Goal: Find specific page/section: Find specific page/section

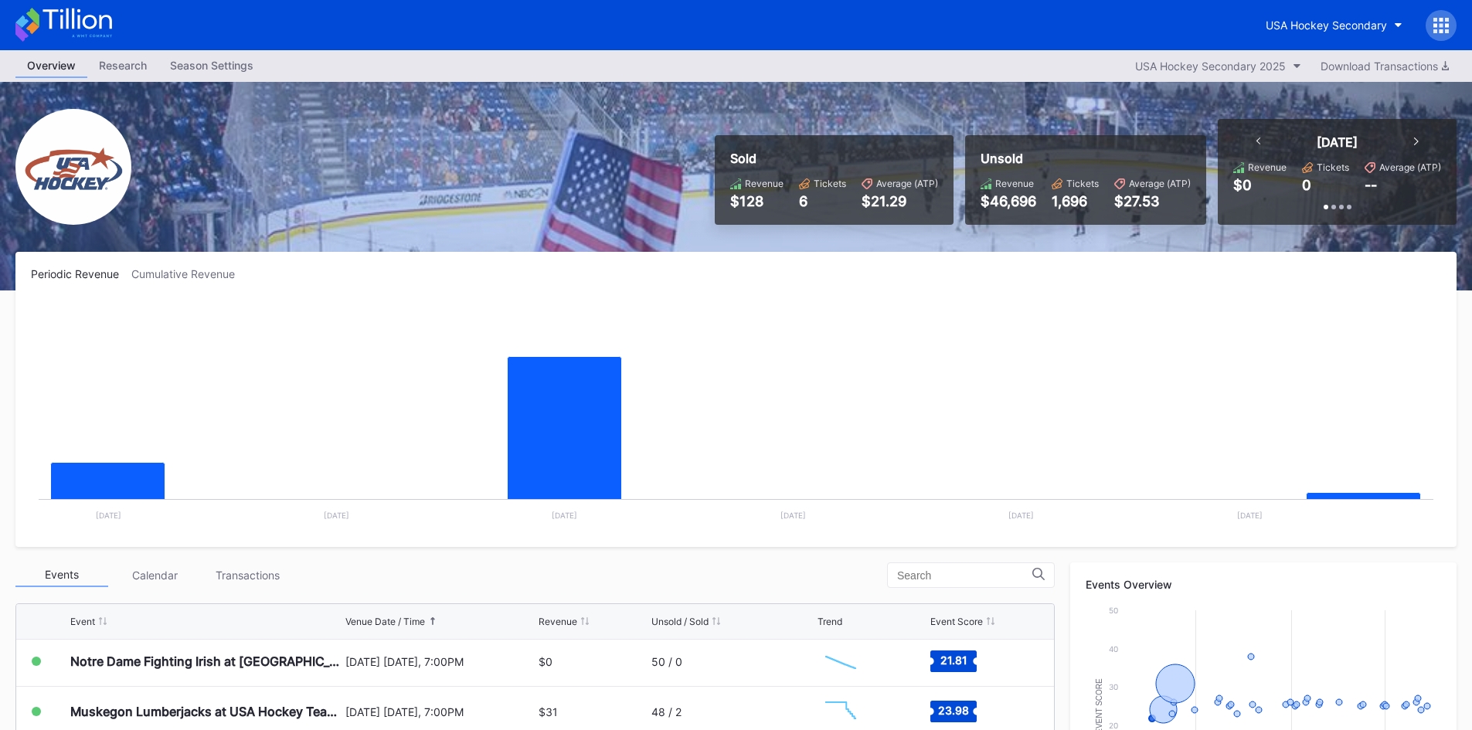
click at [203, 73] on div "Season Settings" at bounding box center [211, 65] width 107 height 22
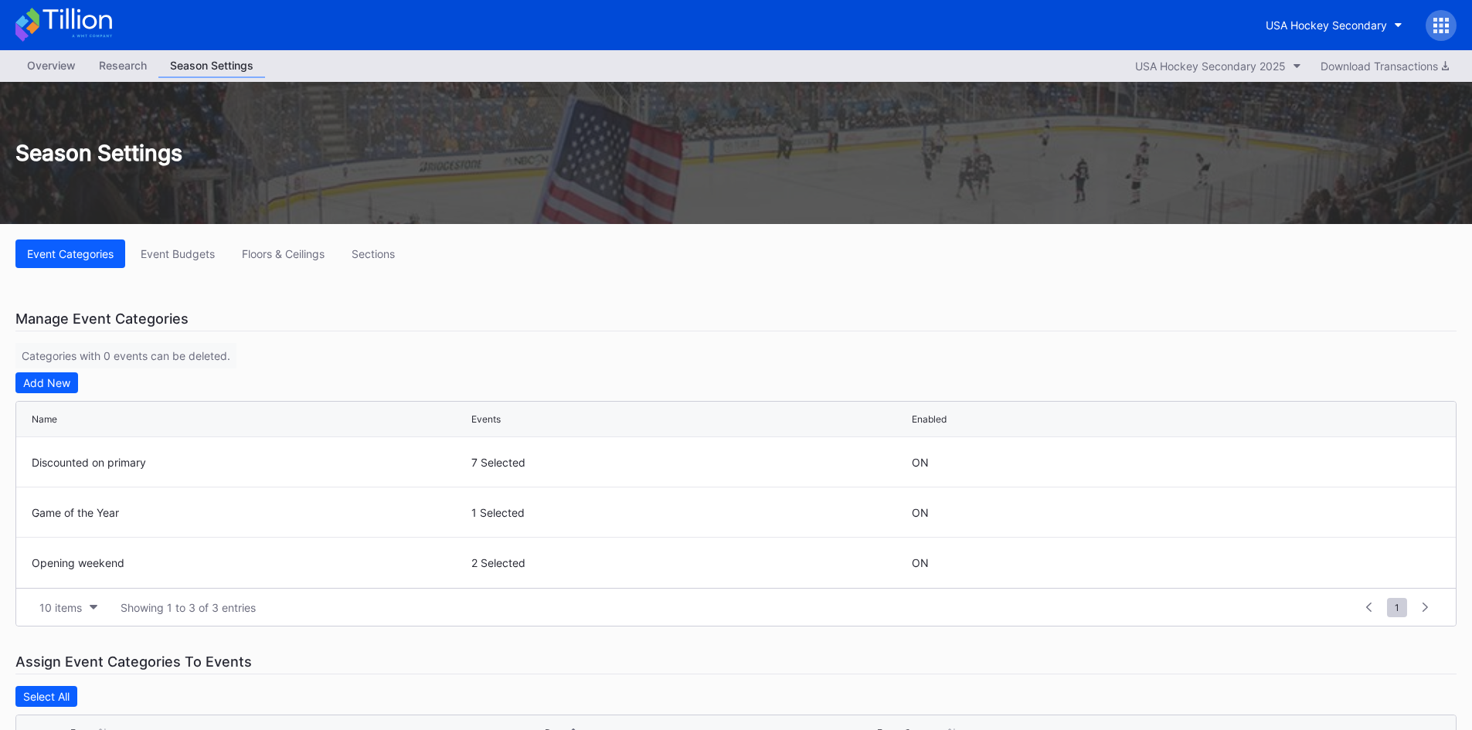
click at [110, 66] on div "Research" at bounding box center [122, 65] width 71 height 22
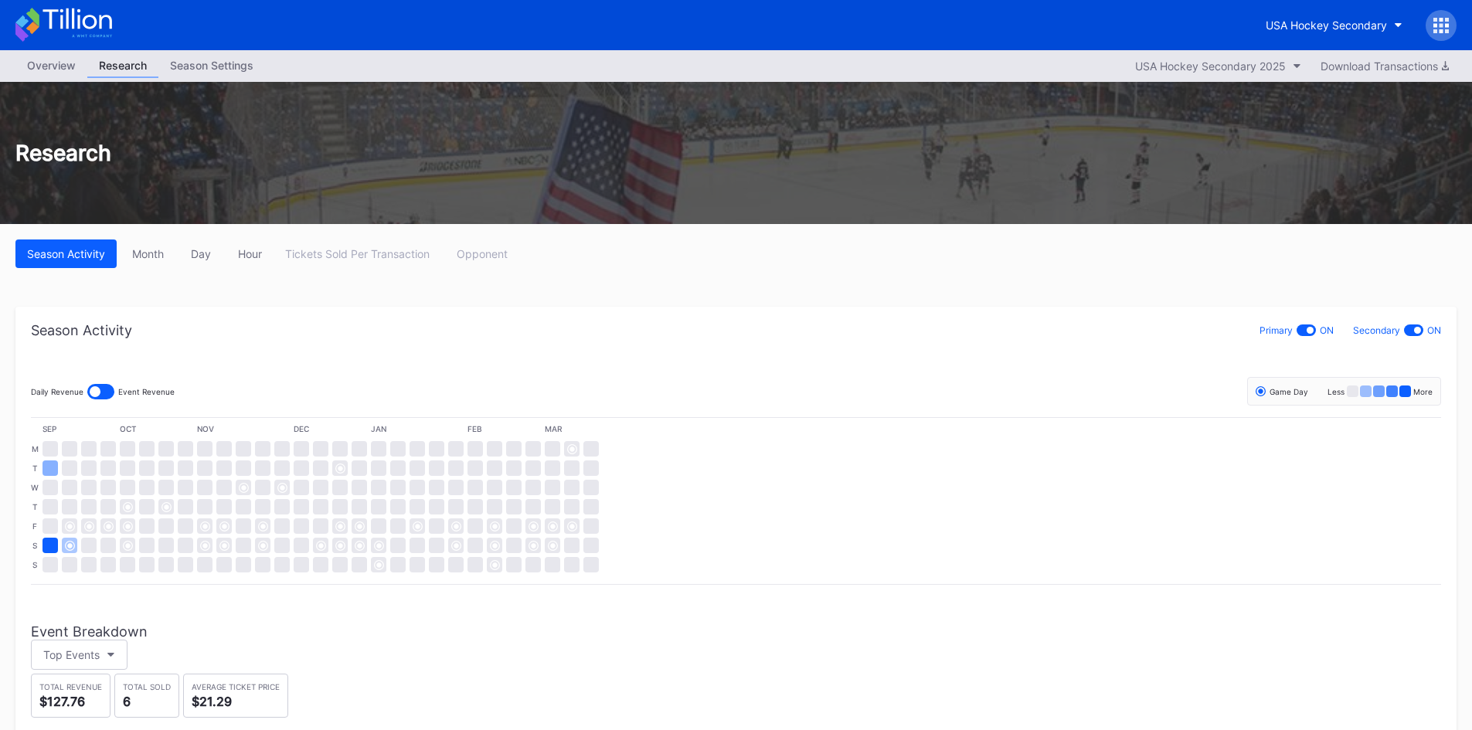
click at [59, 66] on div "Overview" at bounding box center [51, 65] width 72 height 22
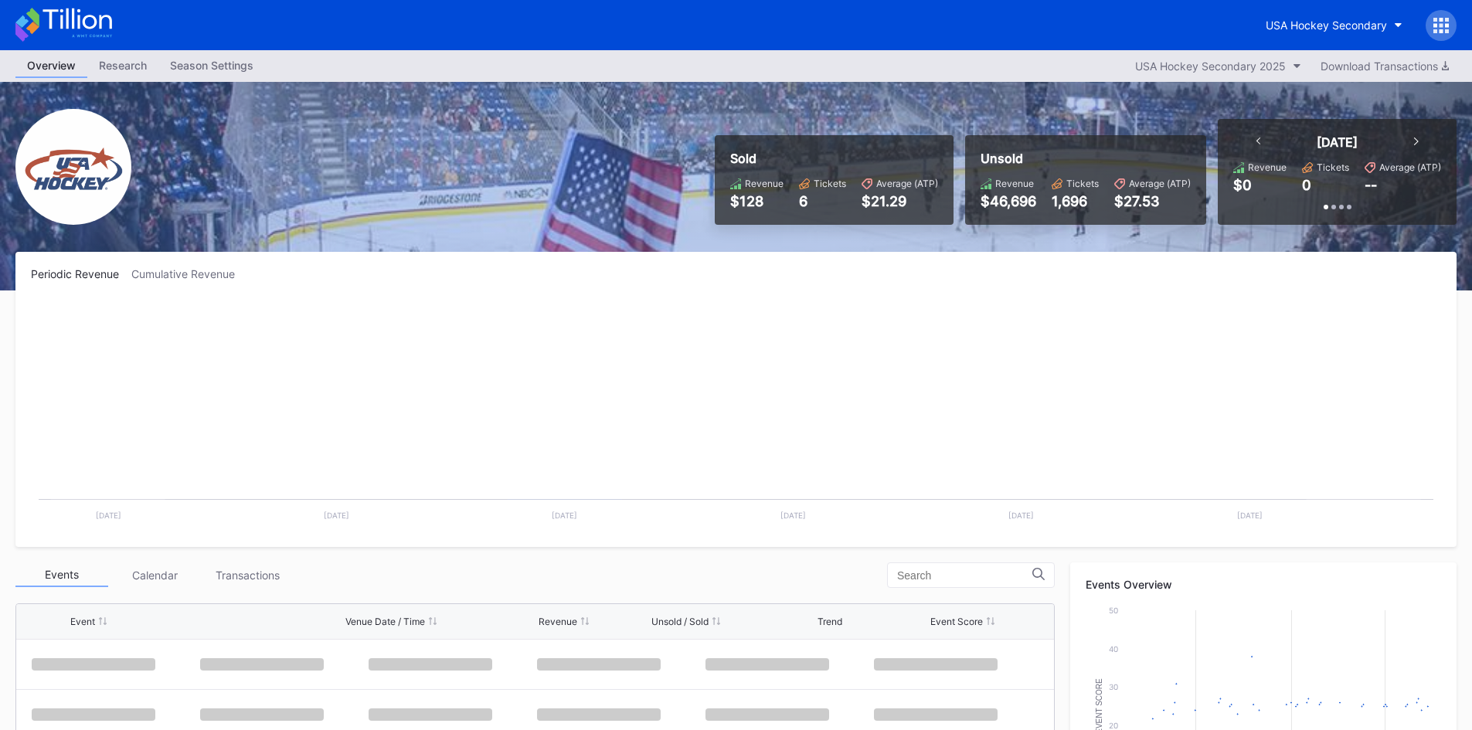
scroll to position [100, 0]
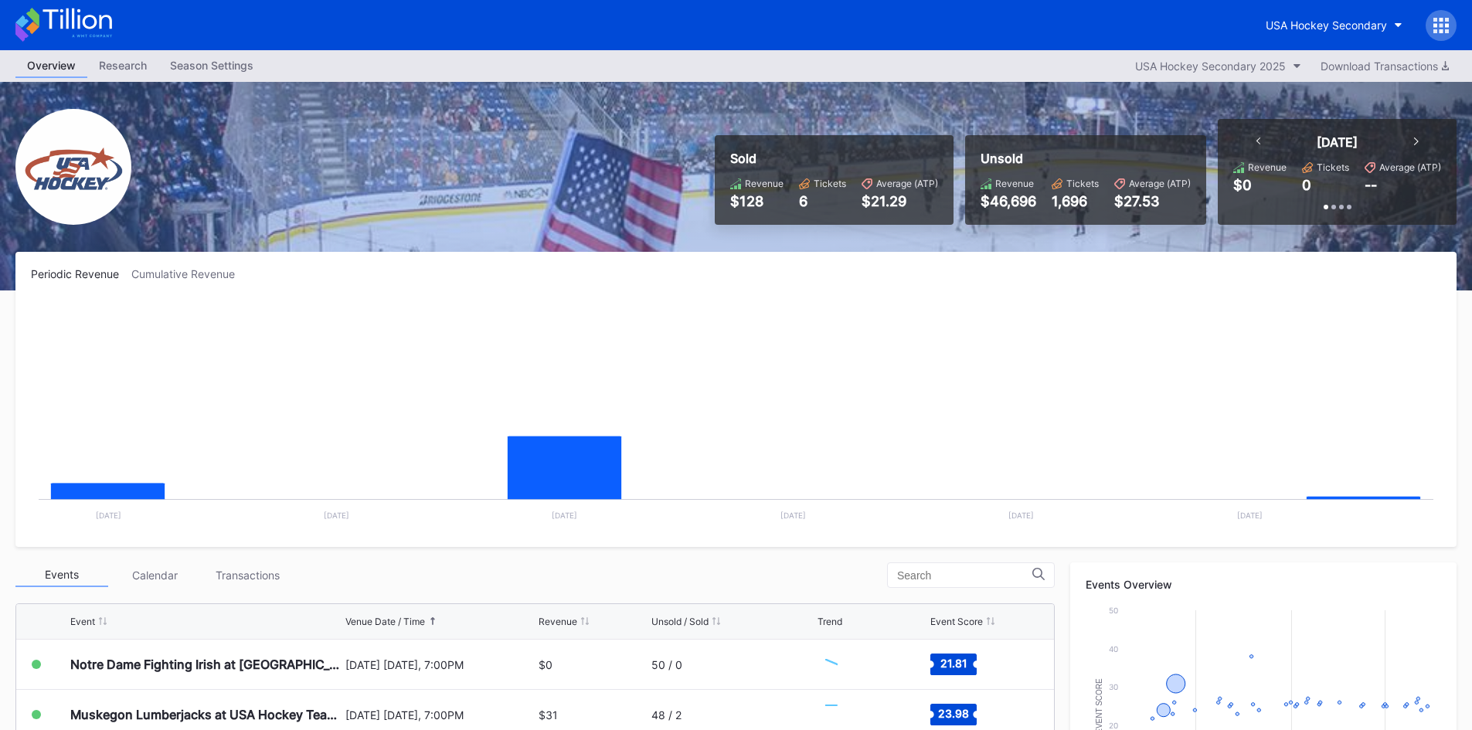
click at [59, 25] on icon at bounding box center [63, 25] width 97 height 34
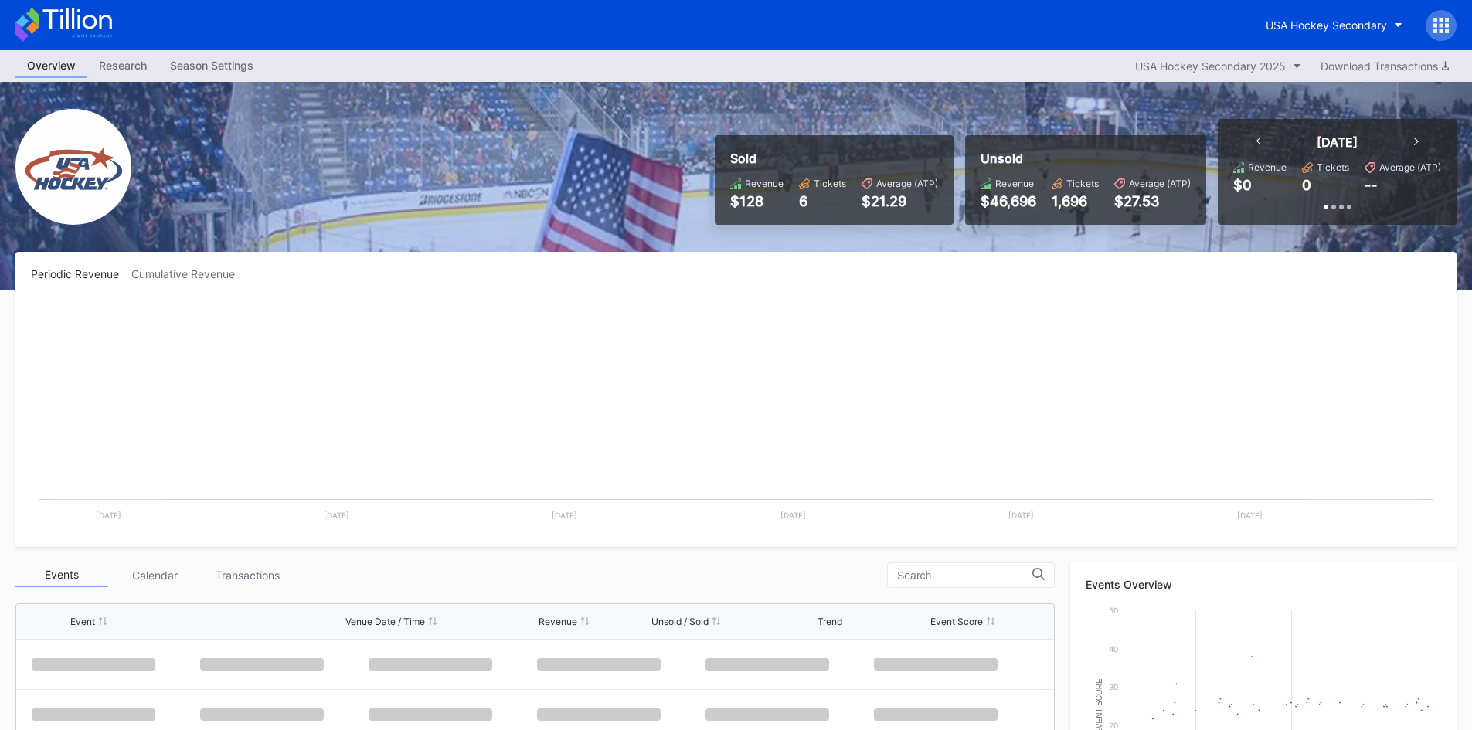
scroll to position [100, 0]
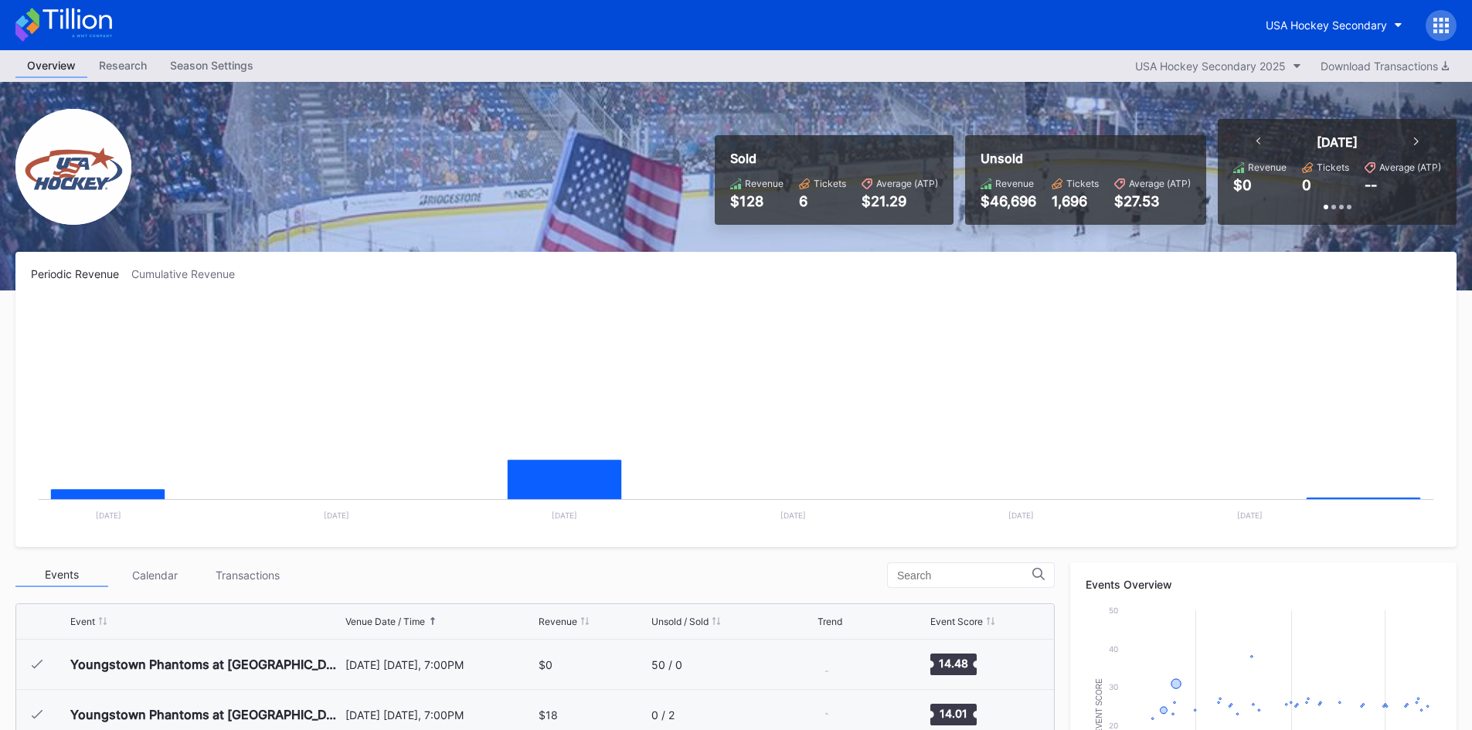
scroll to position [100, 0]
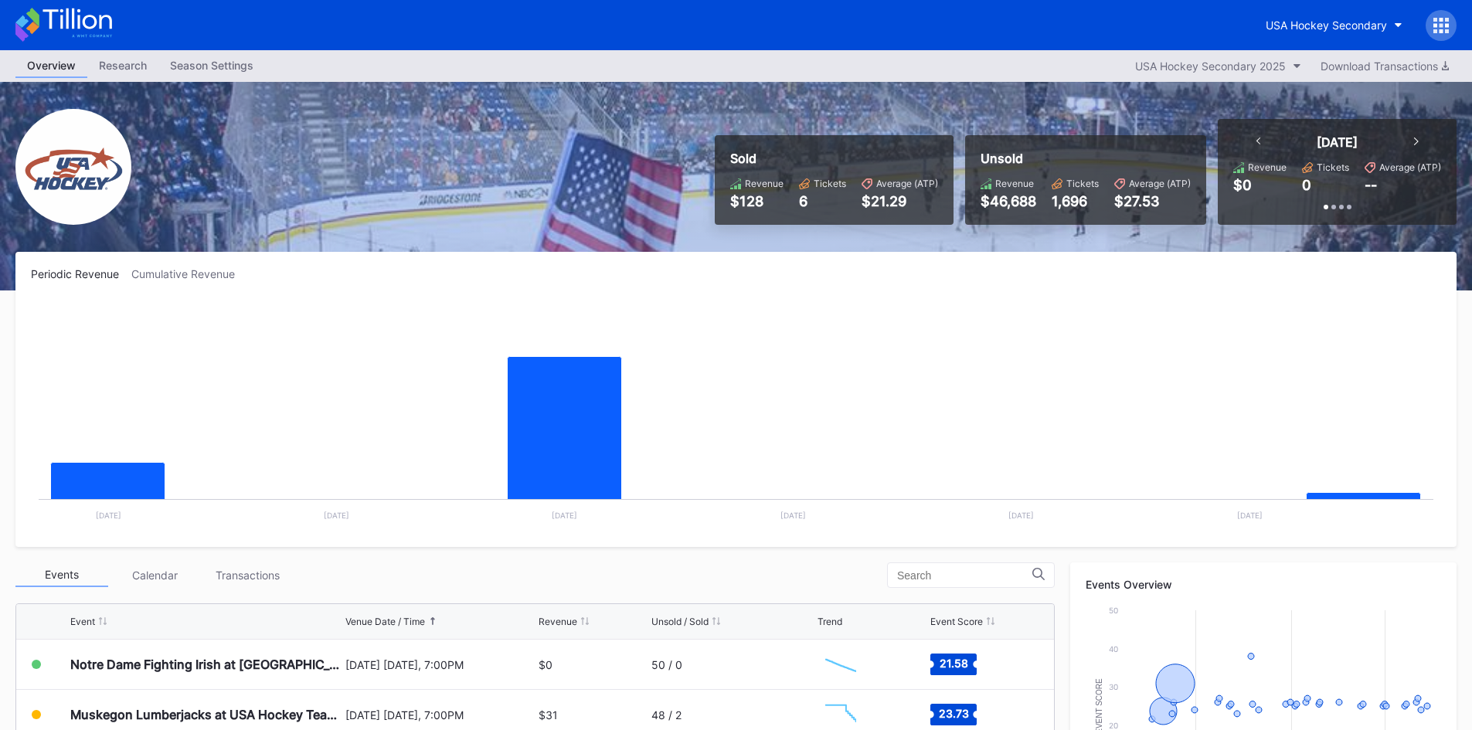
scroll to position [77, 0]
